Goal: Transaction & Acquisition: Purchase product/service

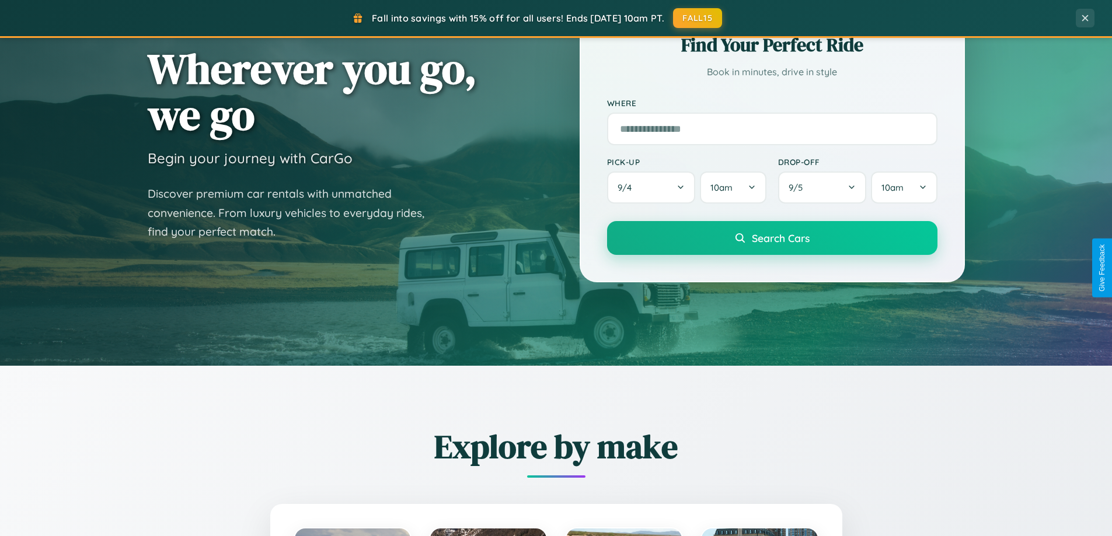
scroll to position [503, 0]
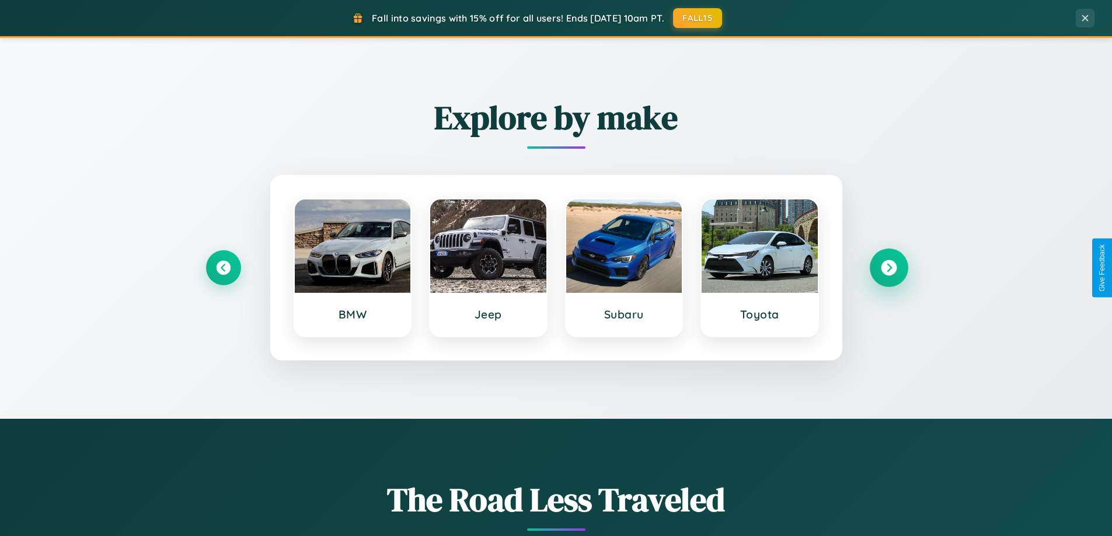
click at [888, 268] on icon at bounding box center [889, 268] width 16 height 16
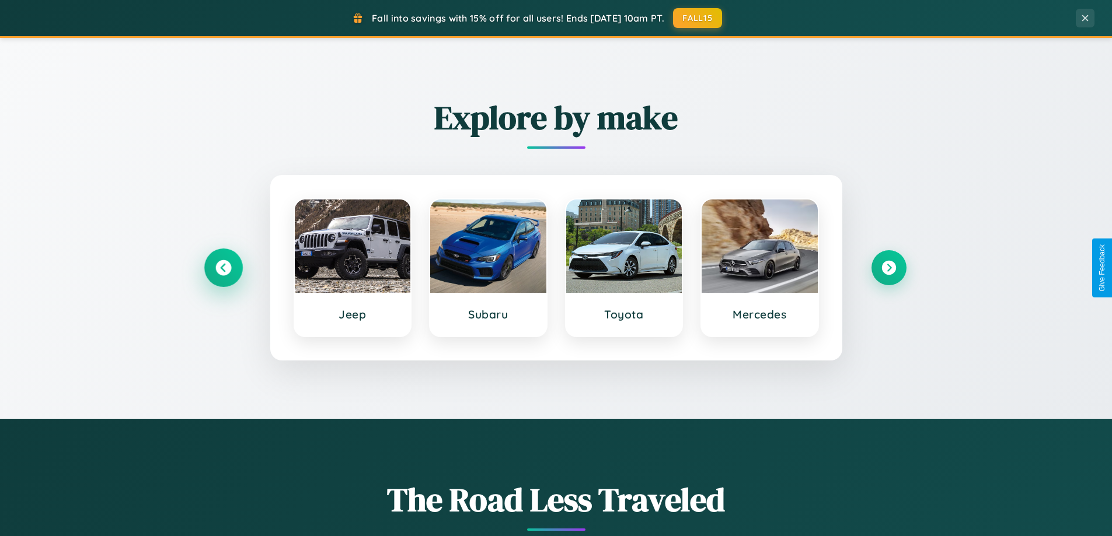
click at [223, 268] on icon at bounding box center [223, 268] width 16 height 16
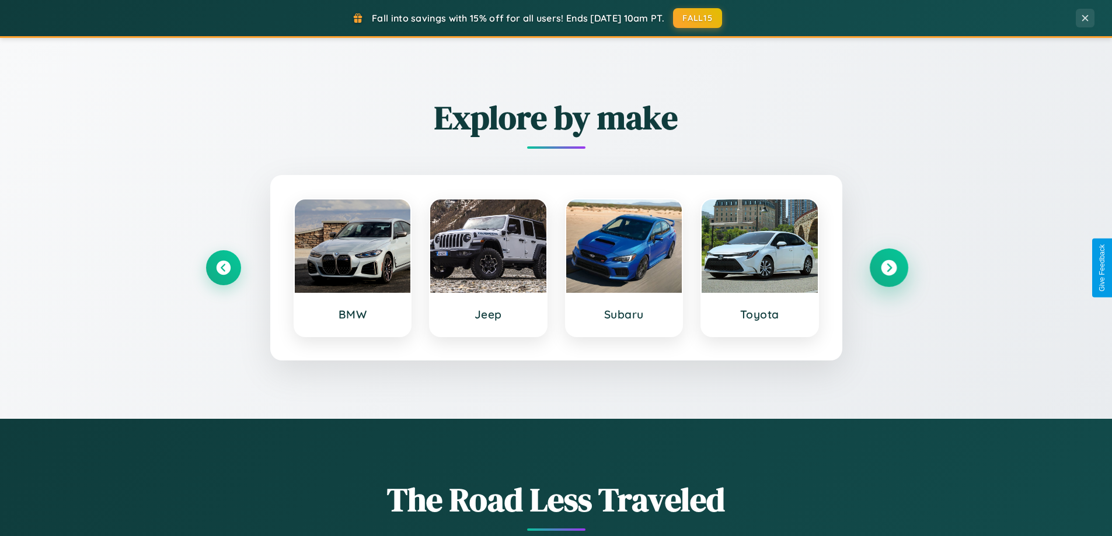
click at [888, 268] on icon at bounding box center [889, 268] width 16 height 16
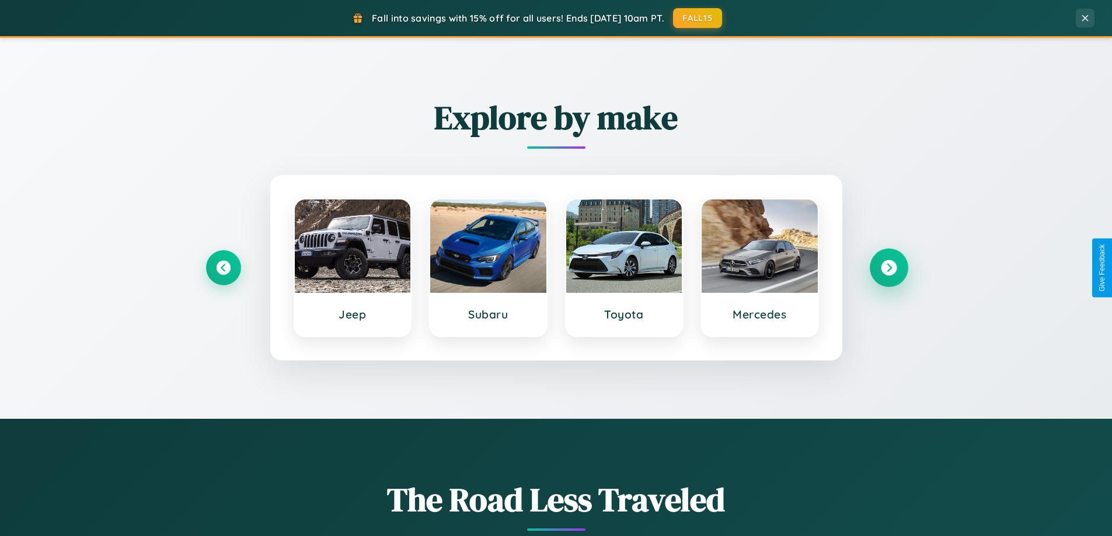
click at [888, 268] on icon at bounding box center [889, 268] width 16 height 16
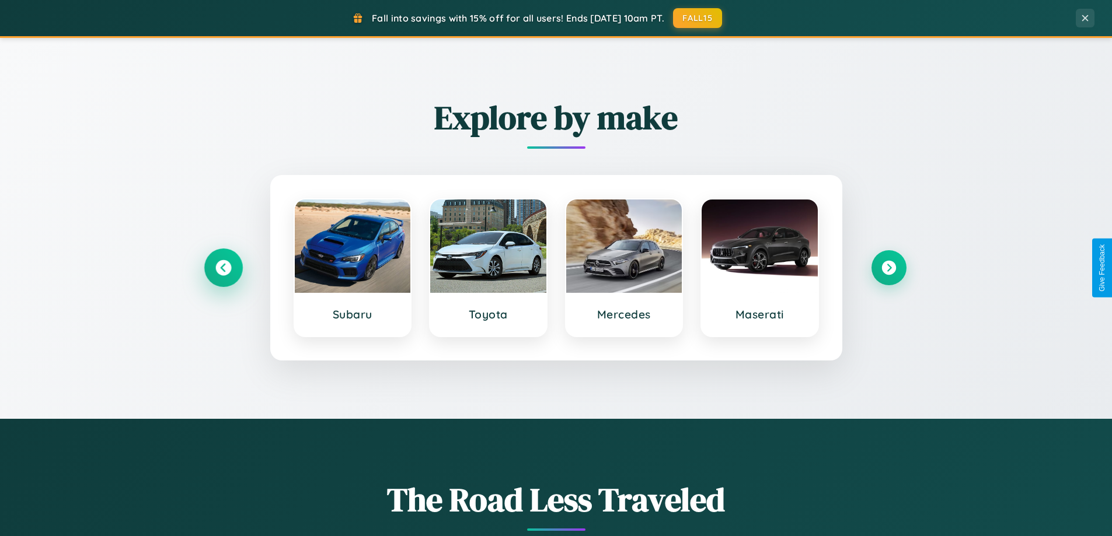
click at [223, 268] on icon at bounding box center [223, 268] width 16 height 16
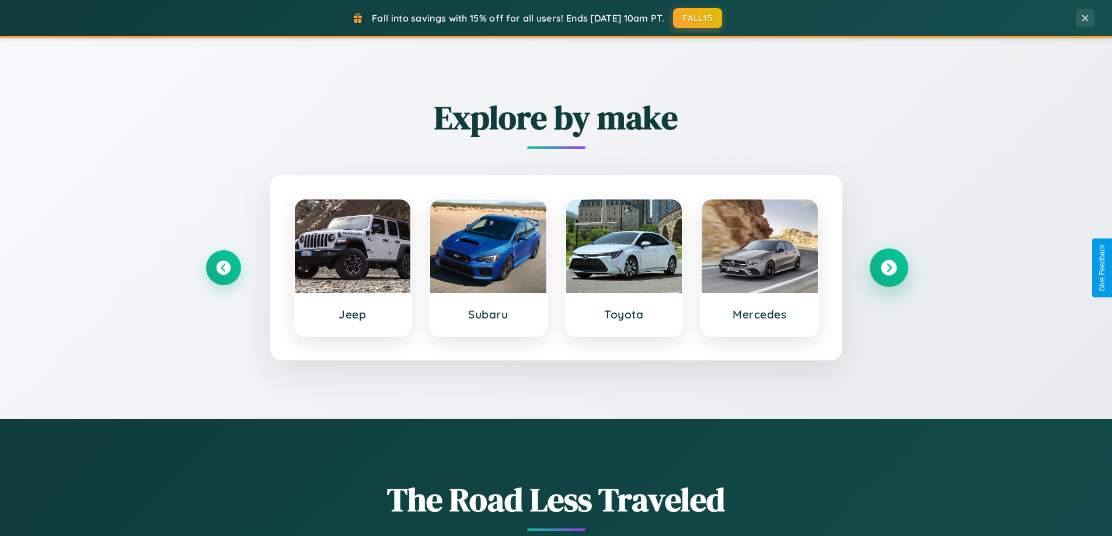
click at [888, 268] on icon at bounding box center [889, 268] width 16 height 16
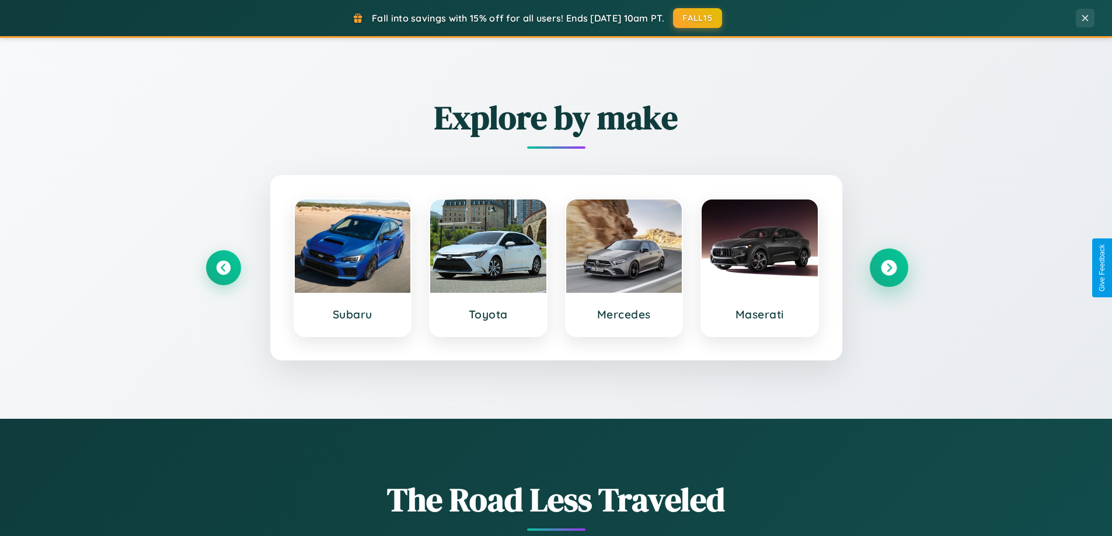
click at [888, 268] on icon at bounding box center [889, 268] width 16 height 16
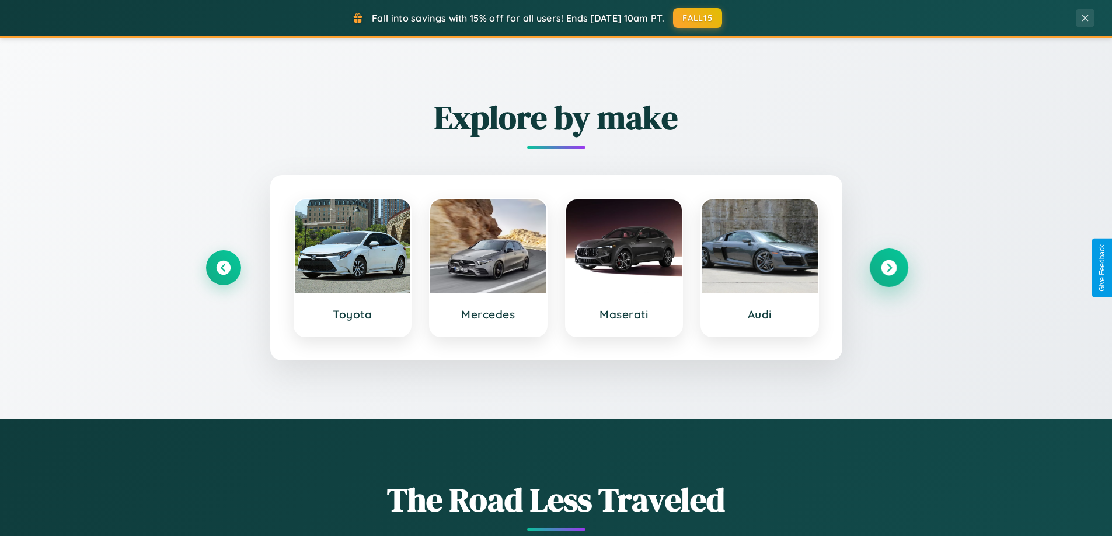
click at [888, 268] on icon at bounding box center [889, 268] width 16 height 16
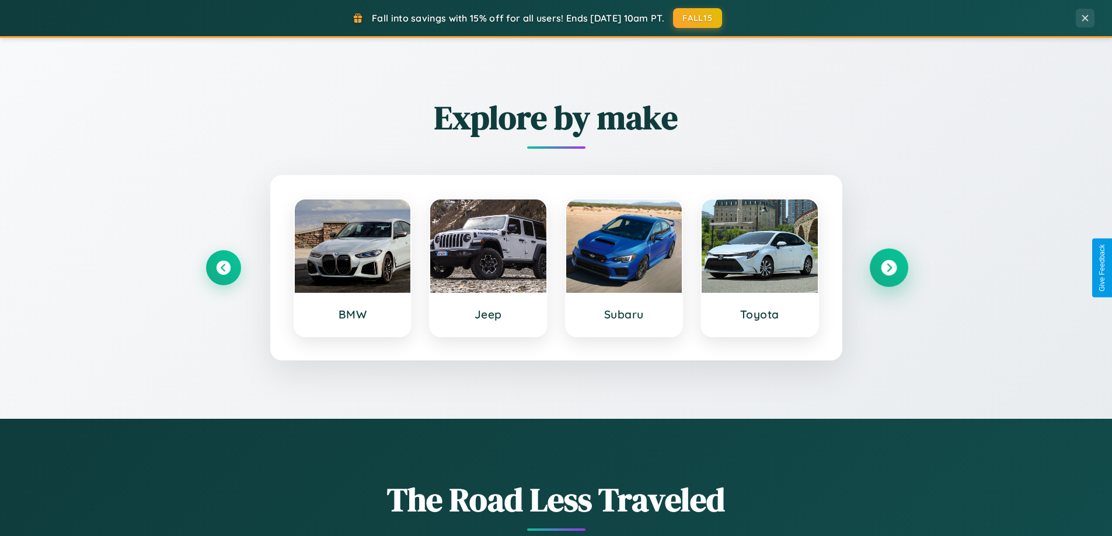
click at [888, 268] on icon at bounding box center [889, 268] width 16 height 16
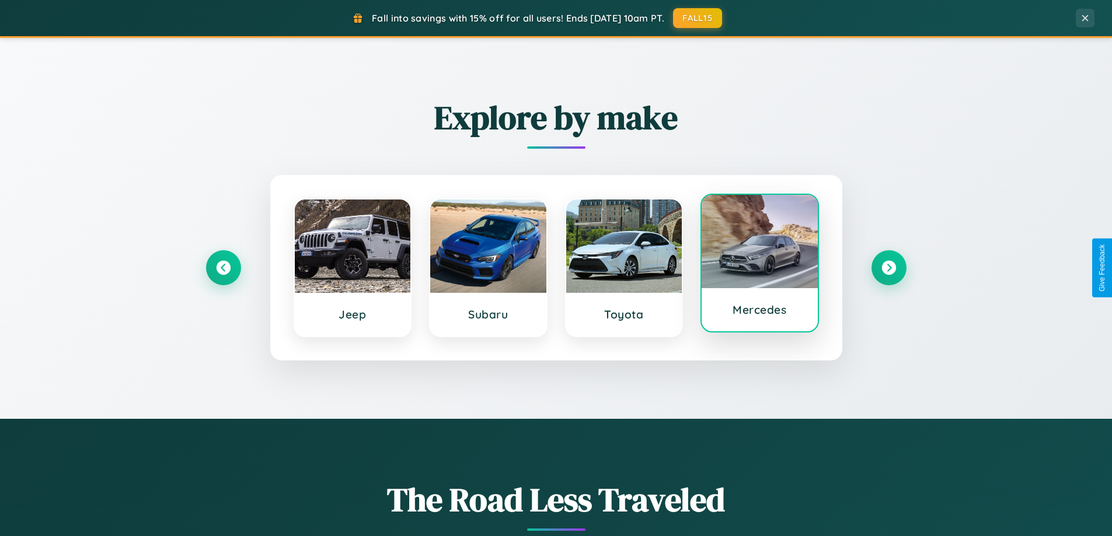
click at [759, 266] on div at bounding box center [760, 241] width 116 height 93
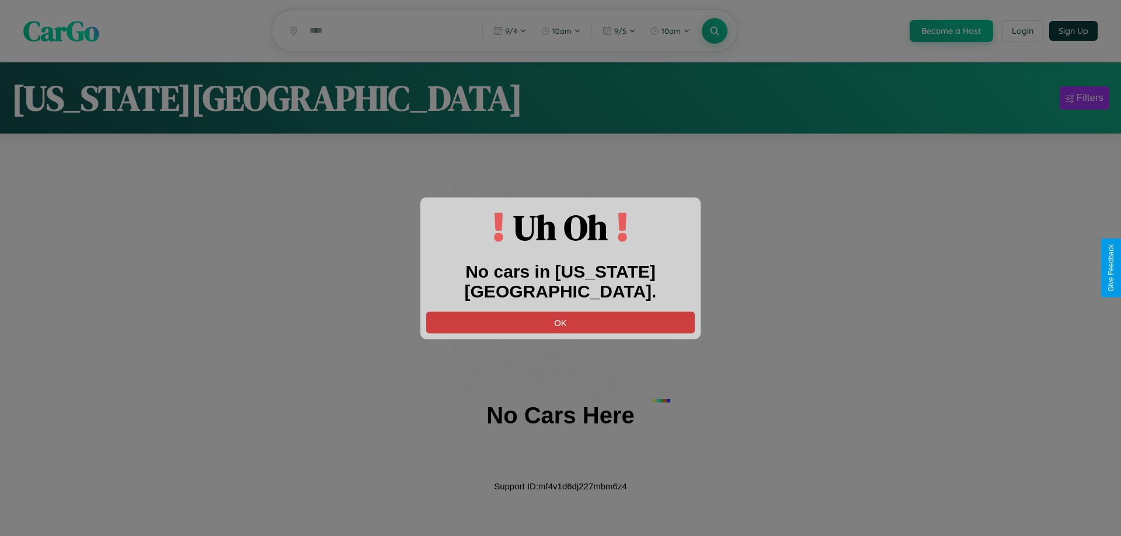
click at [560, 312] on button "OK" at bounding box center [560, 323] width 268 height 22
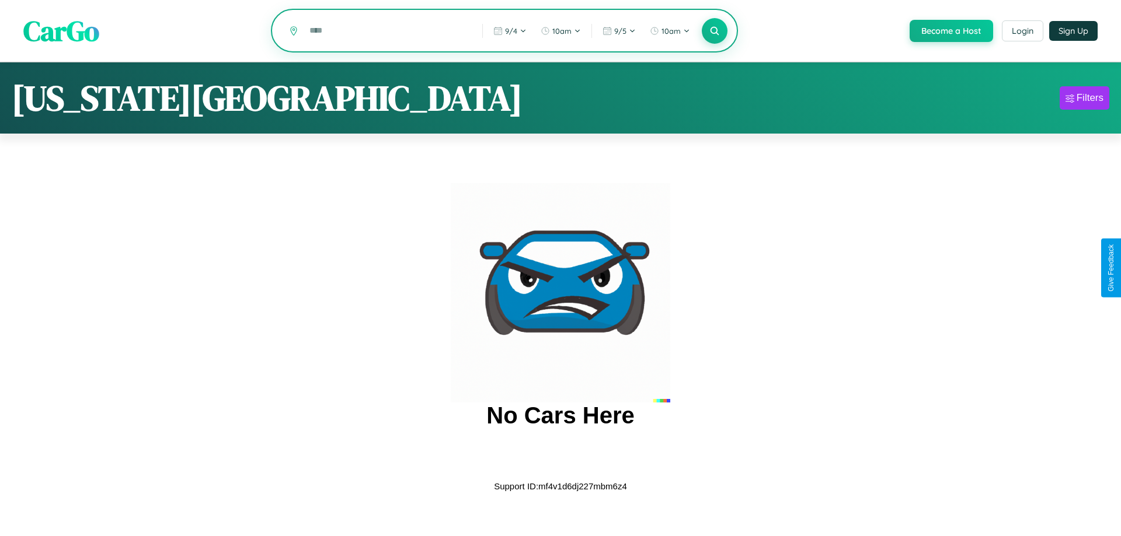
click at [386, 32] on input "text" at bounding box center [386, 30] width 167 height 20
type input "*"
click at [713, 31] on icon at bounding box center [714, 30] width 11 height 11
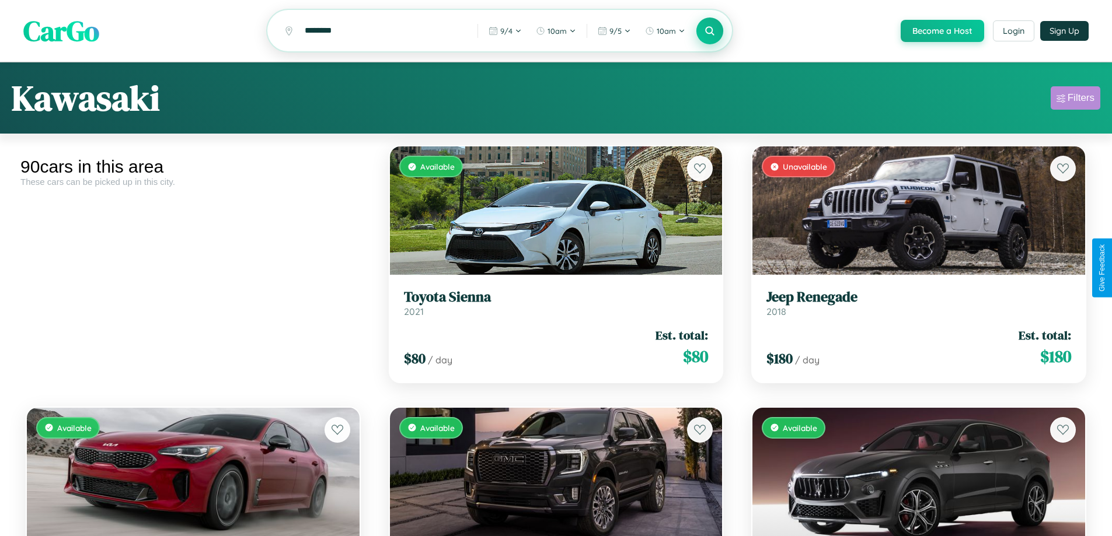
click at [1075, 100] on div "Filters" at bounding box center [1080, 98] width 27 height 12
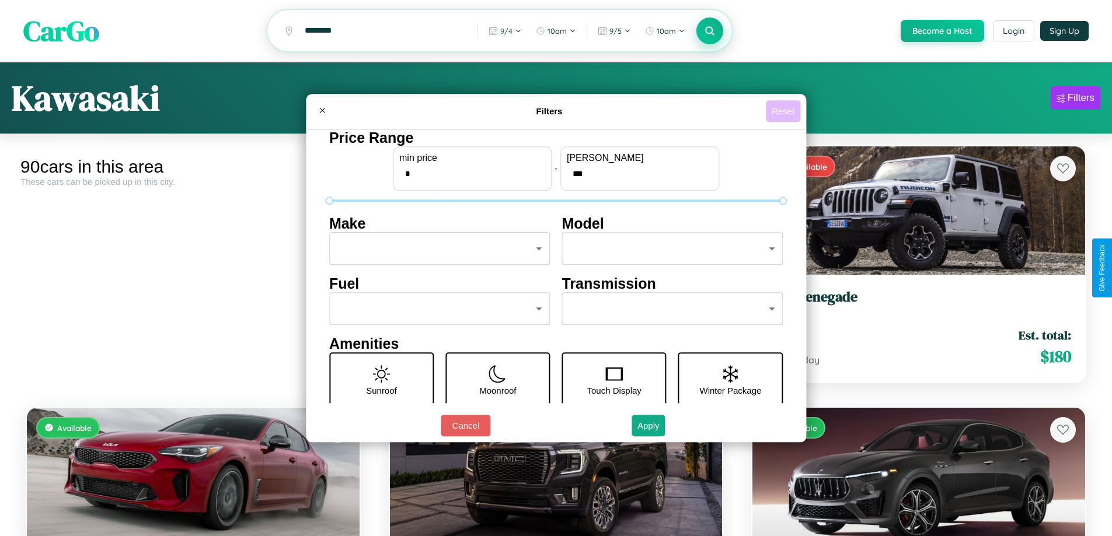
click at [784, 111] on button "Reset" at bounding box center [783, 111] width 34 height 22
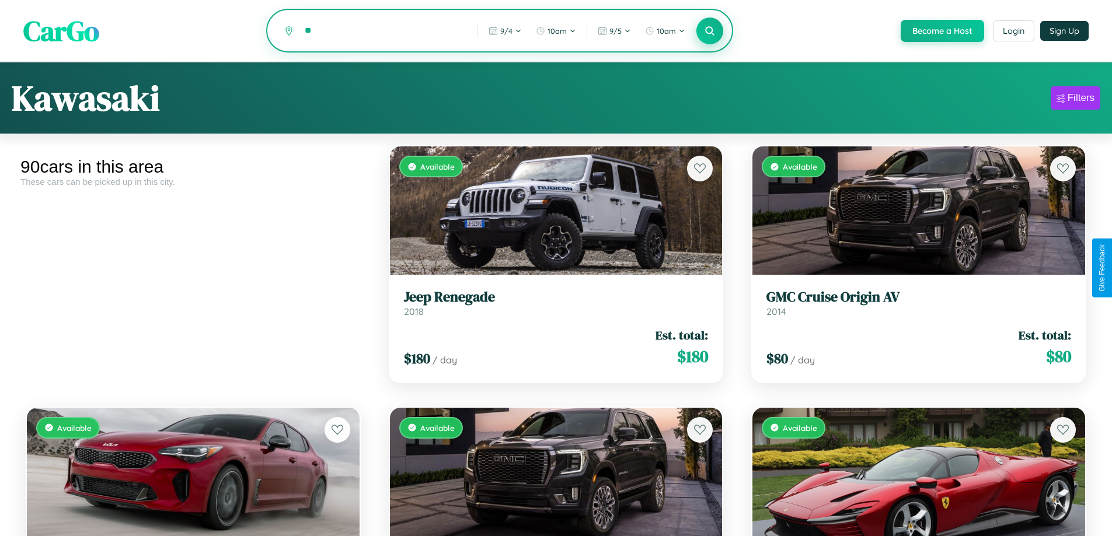
type input "*"
type input "*********"
click at [709, 32] on icon at bounding box center [709, 30] width 11 height 11
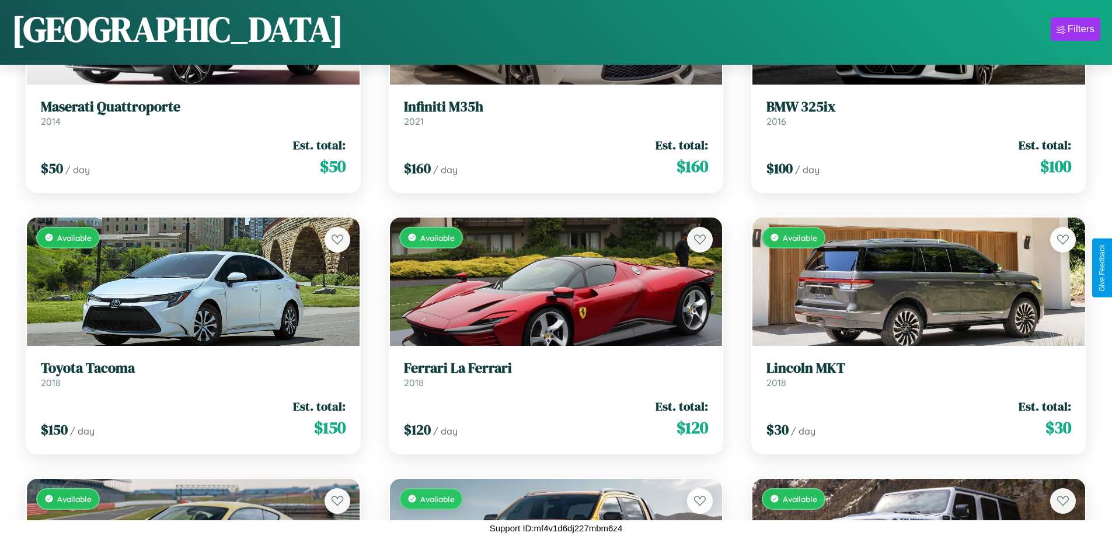
scroll to position [4868, 0]
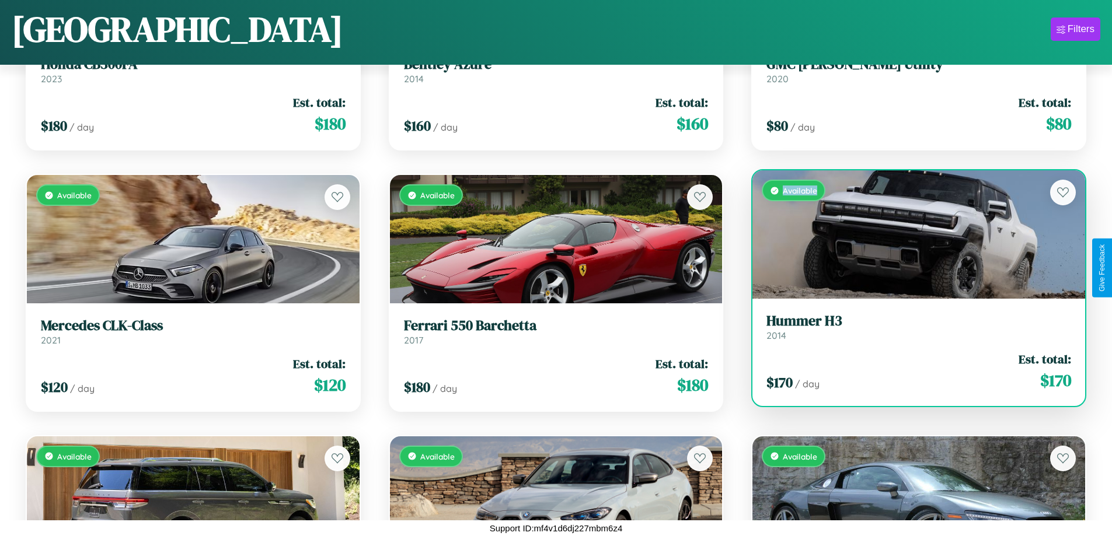
click at [911, 239] on div "Available" at bounding box center [918, 234] width 333 height 128
click at [911, 235] on div "Available" at bounding box center [918, 234] width 333 height 128
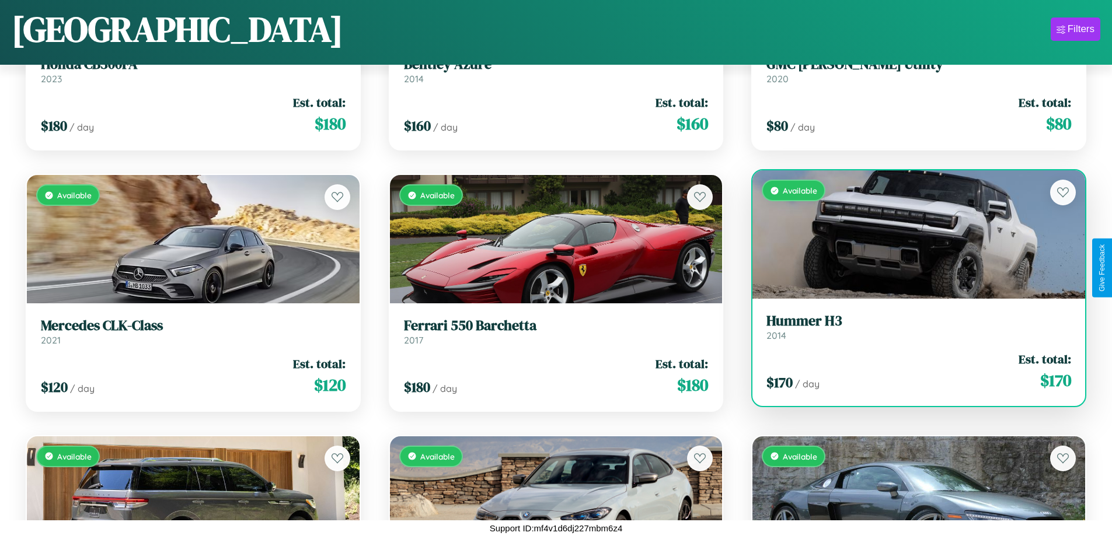
click at [911, 235] on div "Available" at bounding box center [918, 234] width 333 height 128
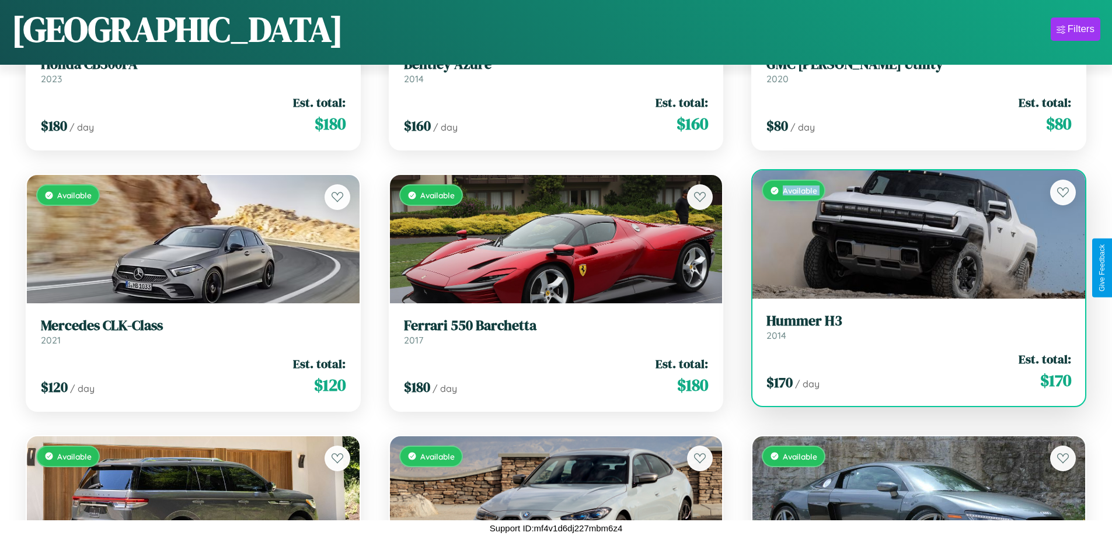
click at [911, 235] on div "Available" at bounding box center [918, 234] width 333 height 128
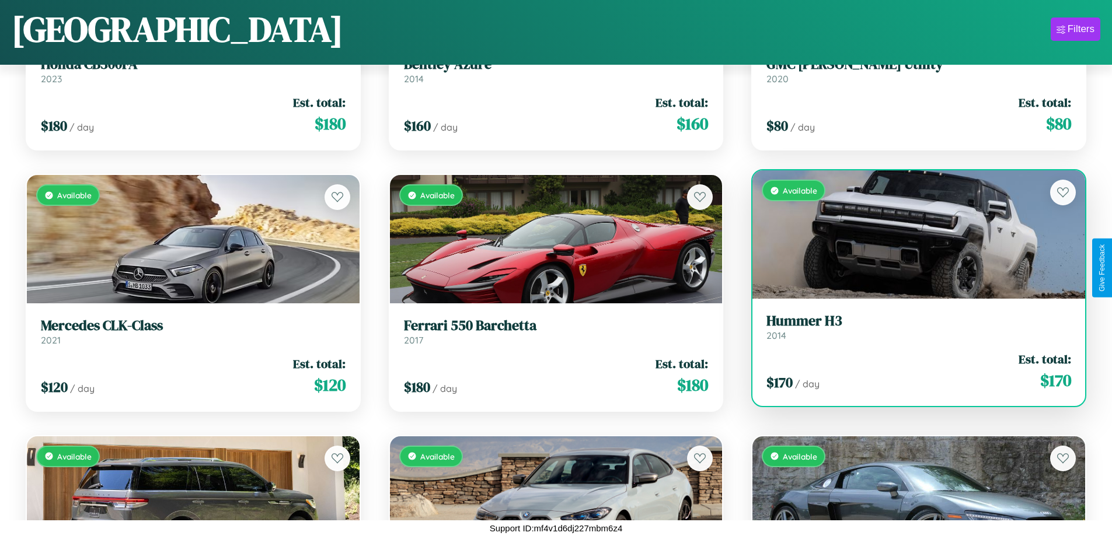
click at [911, 235] on div "Available" at bounding box center [918, 234] width 333 height 128
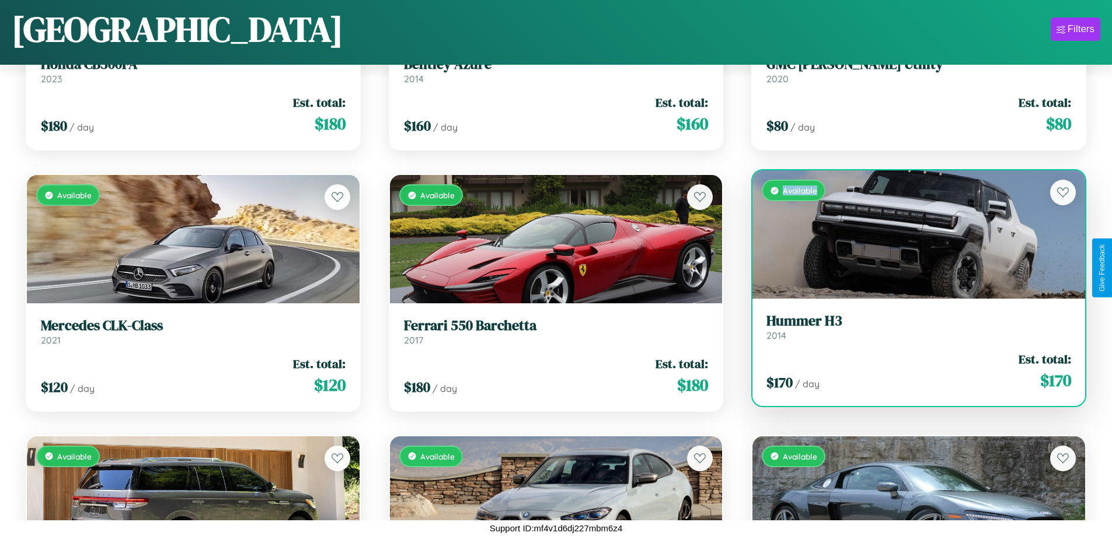
click at [911, 235] on div "Available" at bounding box center [918, 234] width 333 height 128
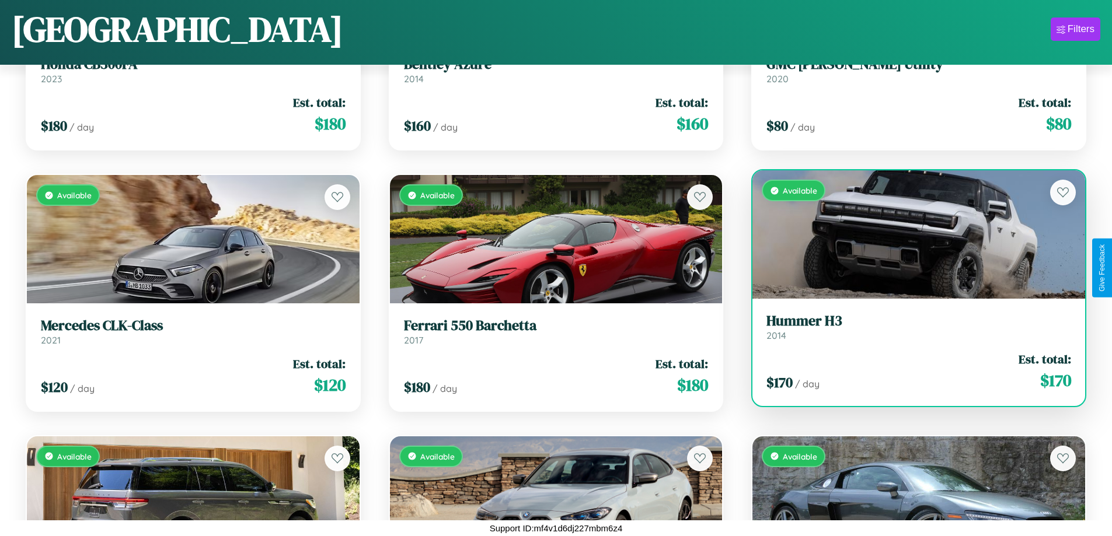
click at [911, 327] on h3 "Hummer H3" at bounding box center [918, 321] width 305 height 17
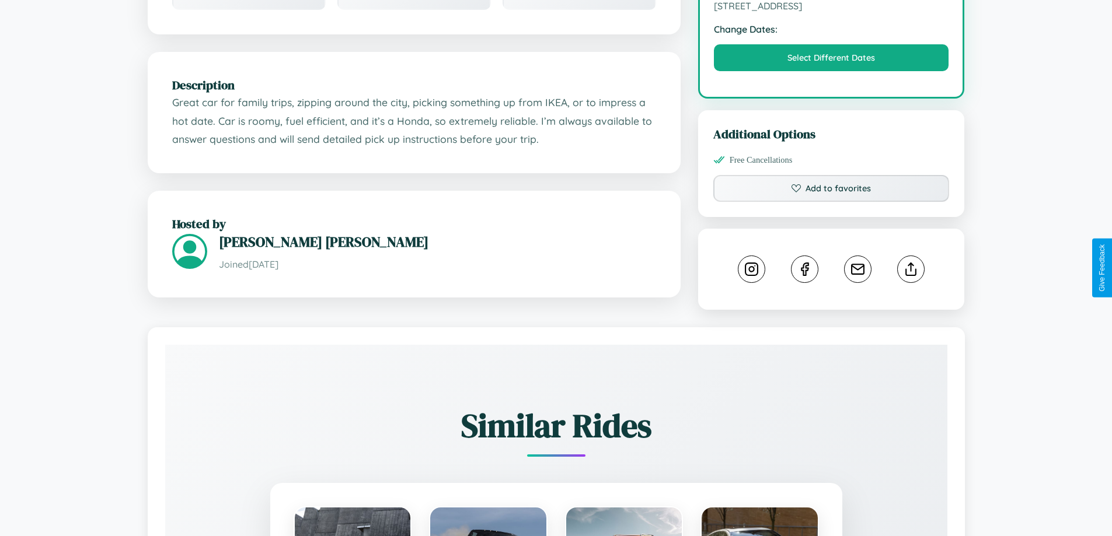
scroll to position [383, 0]
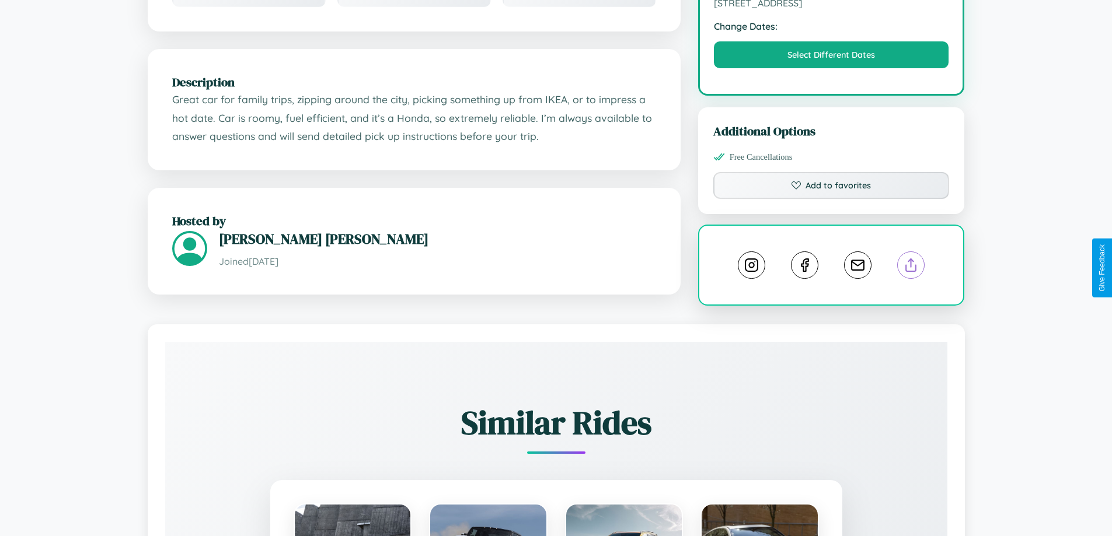
click at [911, 267] on line at bounding box center [911, 263] width 0 height 8
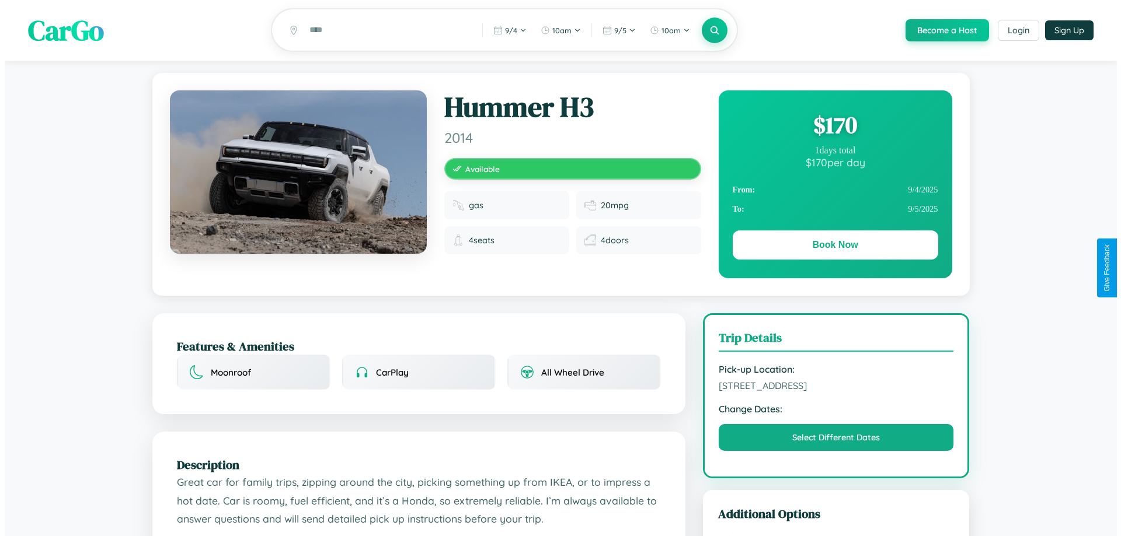
scroll to position [0, 0]
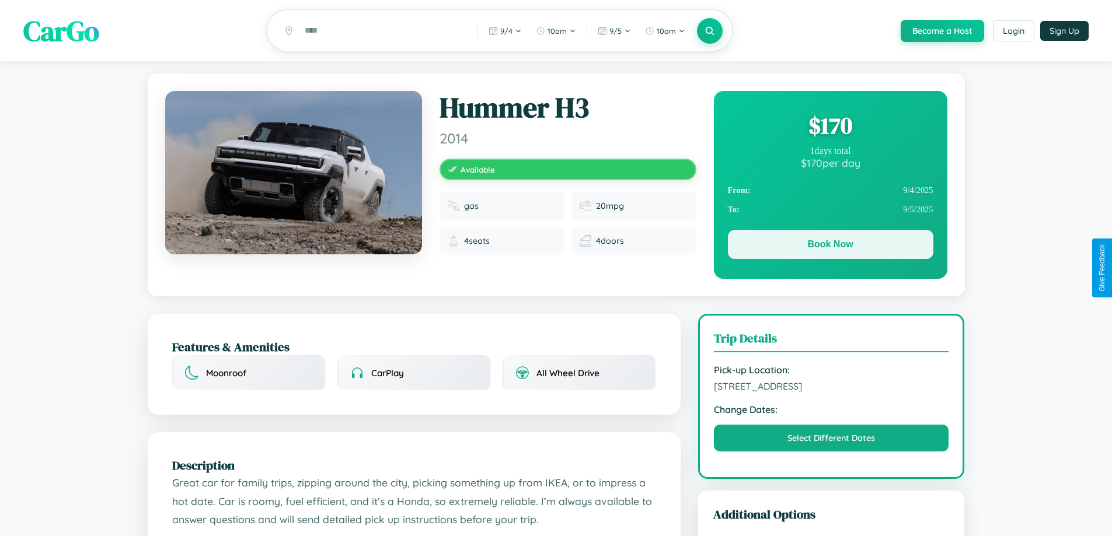
click at [830, 247] on button "Book Now" at bounding box center [830, 244] width 205 height 29
